Goal: Information Seeking & Learning: Learn about a topic

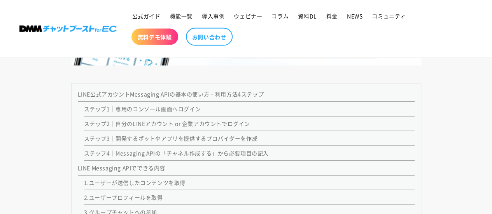
scroll to position [817, 0]
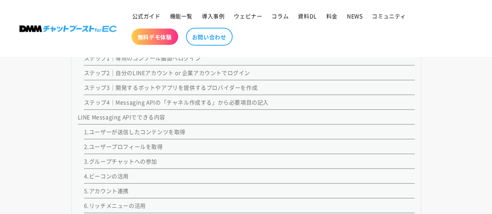
click at [144, 116] on link "LINE Messaging APIでできる内容" at bounding box center [122, 117] width 88 height 8
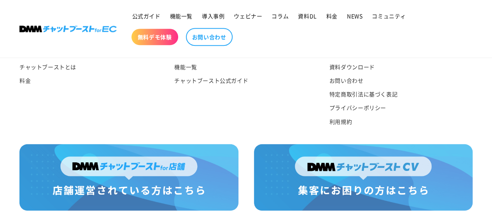
scroll to position [4680, 0]
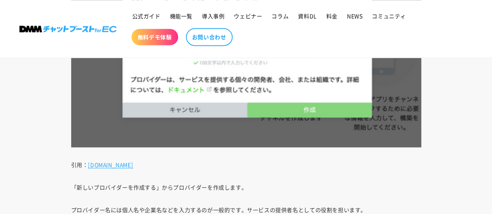
scroll to position [2295, 0]
